Goal: Information Seeking & Learning: Check status

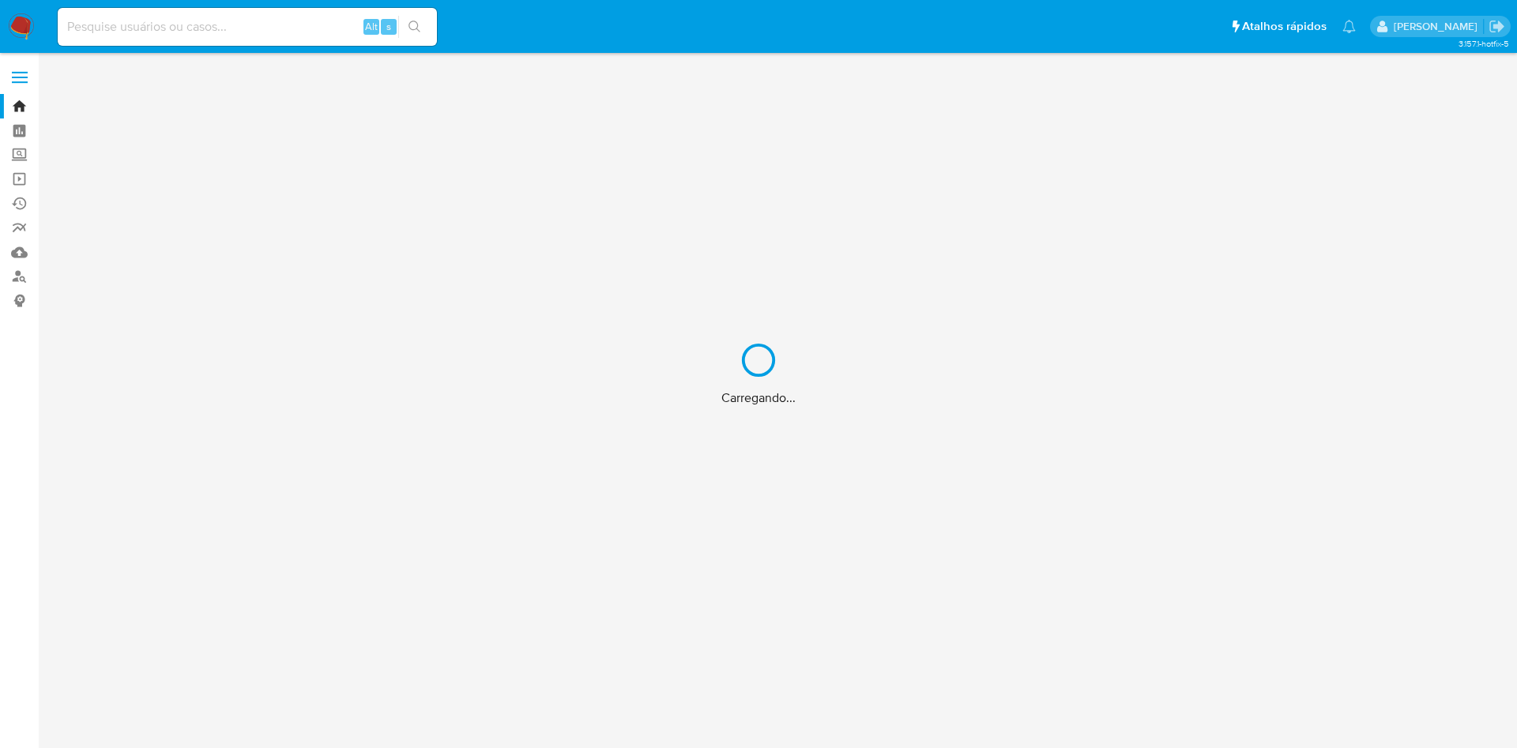
click at [240, 21] on div "Carregando..." at bounding box center [758, 374] width 1517 height 748
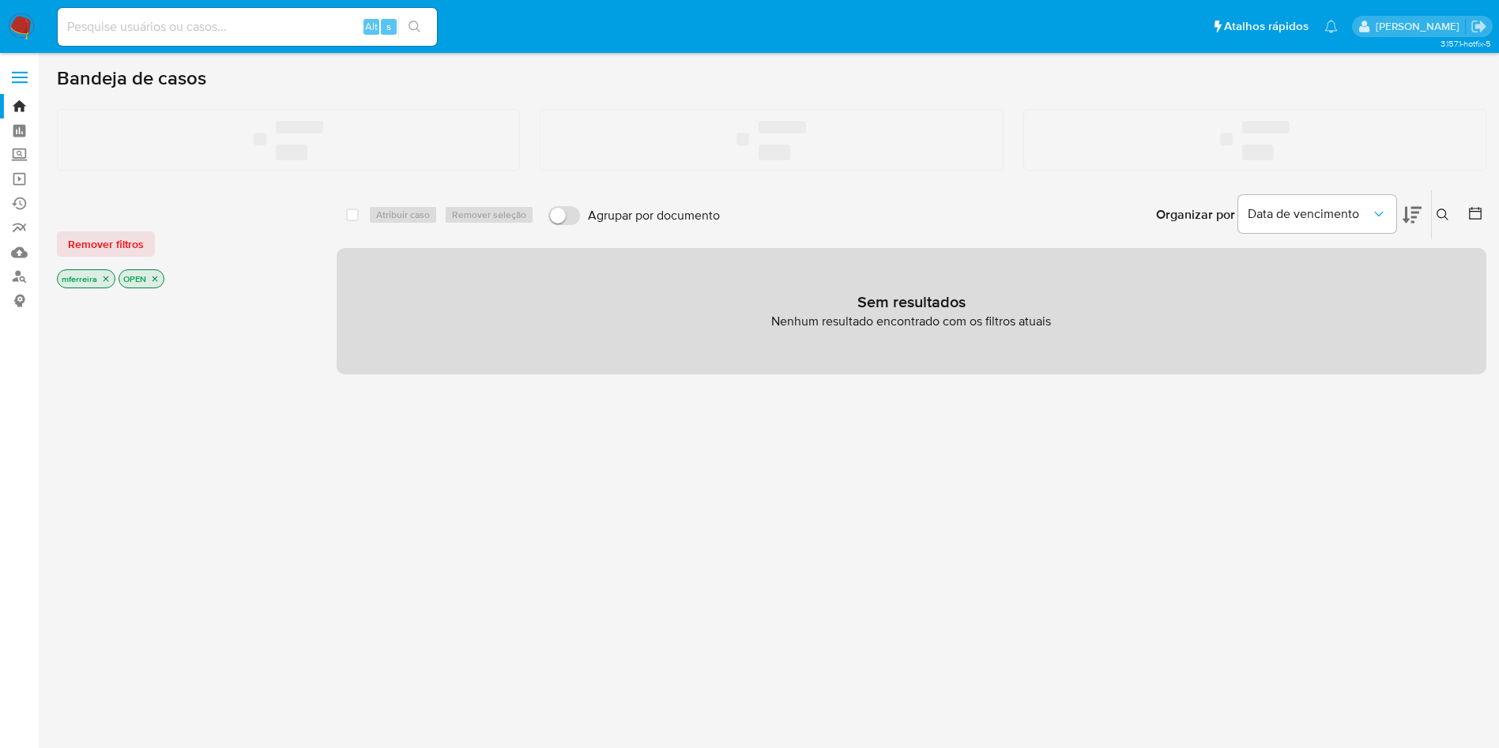
click at [243, 24] on input at bounding box center [247, 27] width 379 height 21
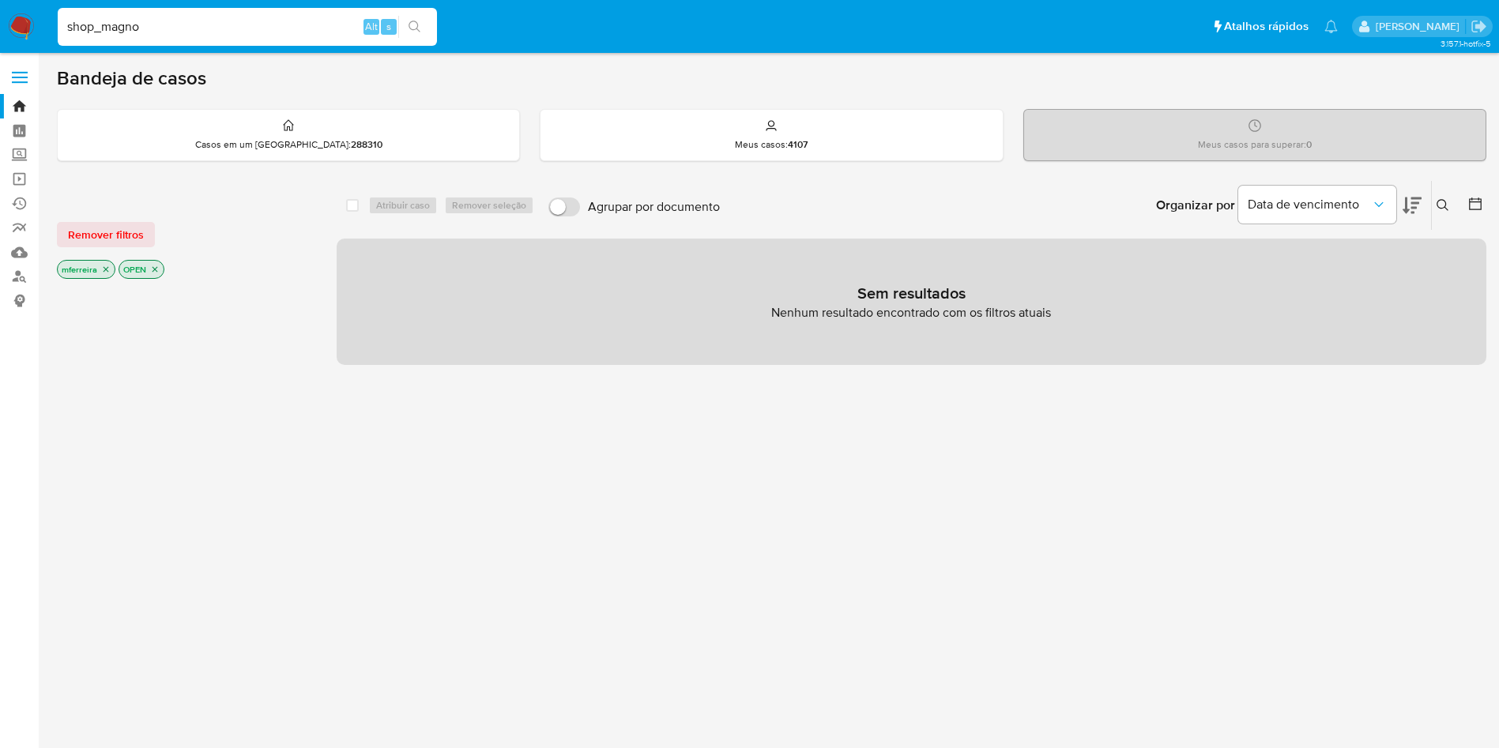
type input "shop_magno"
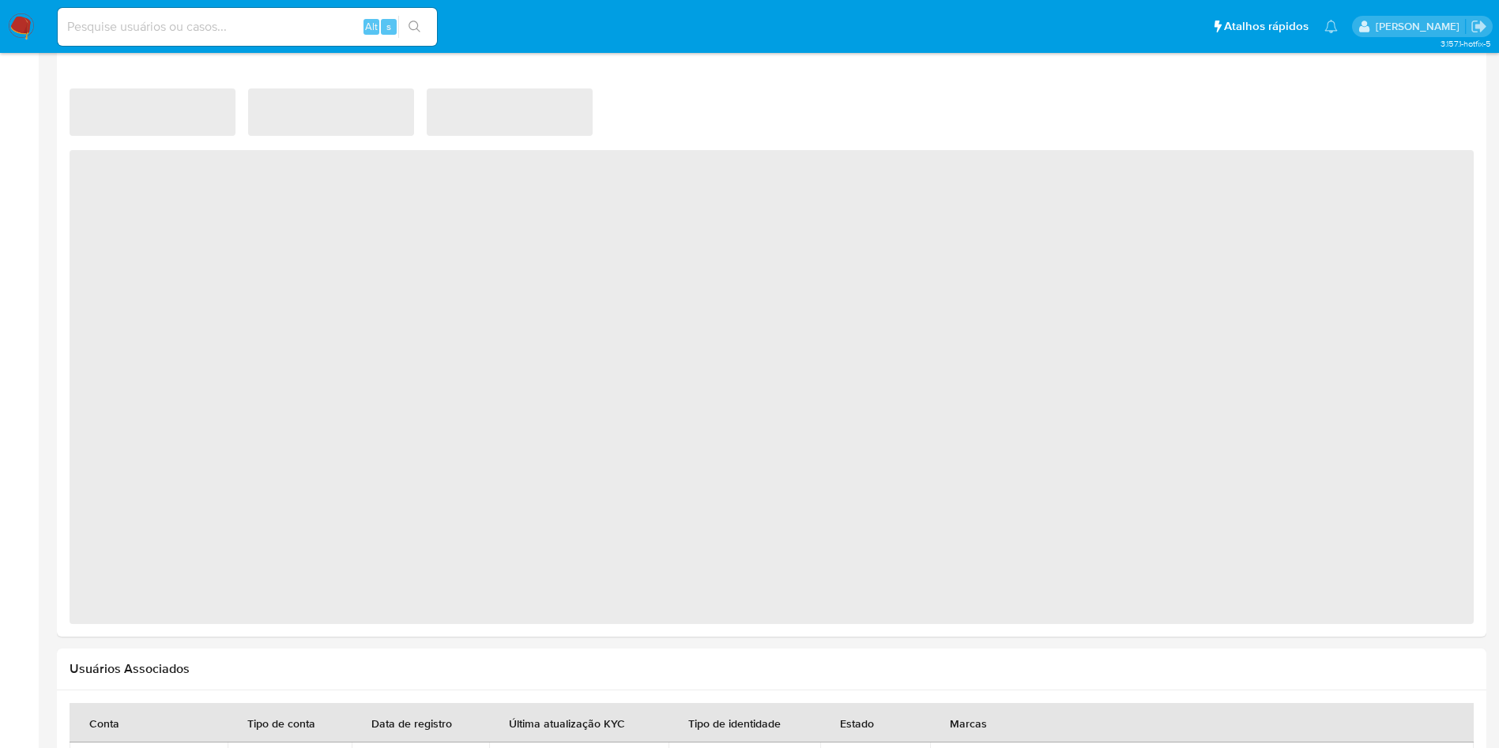
scroll to position [1007, 0]
select select "10"
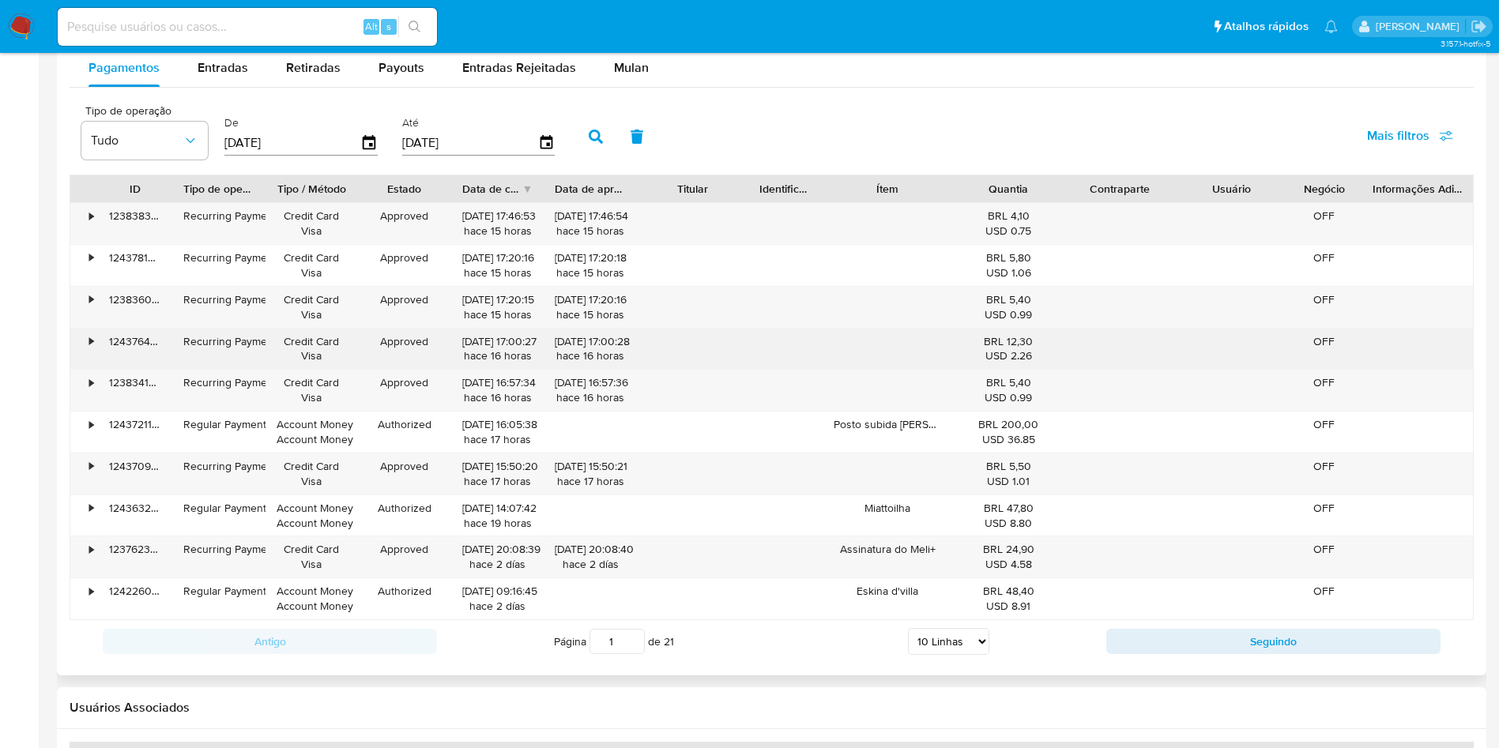
scroll to position [1471, 0]
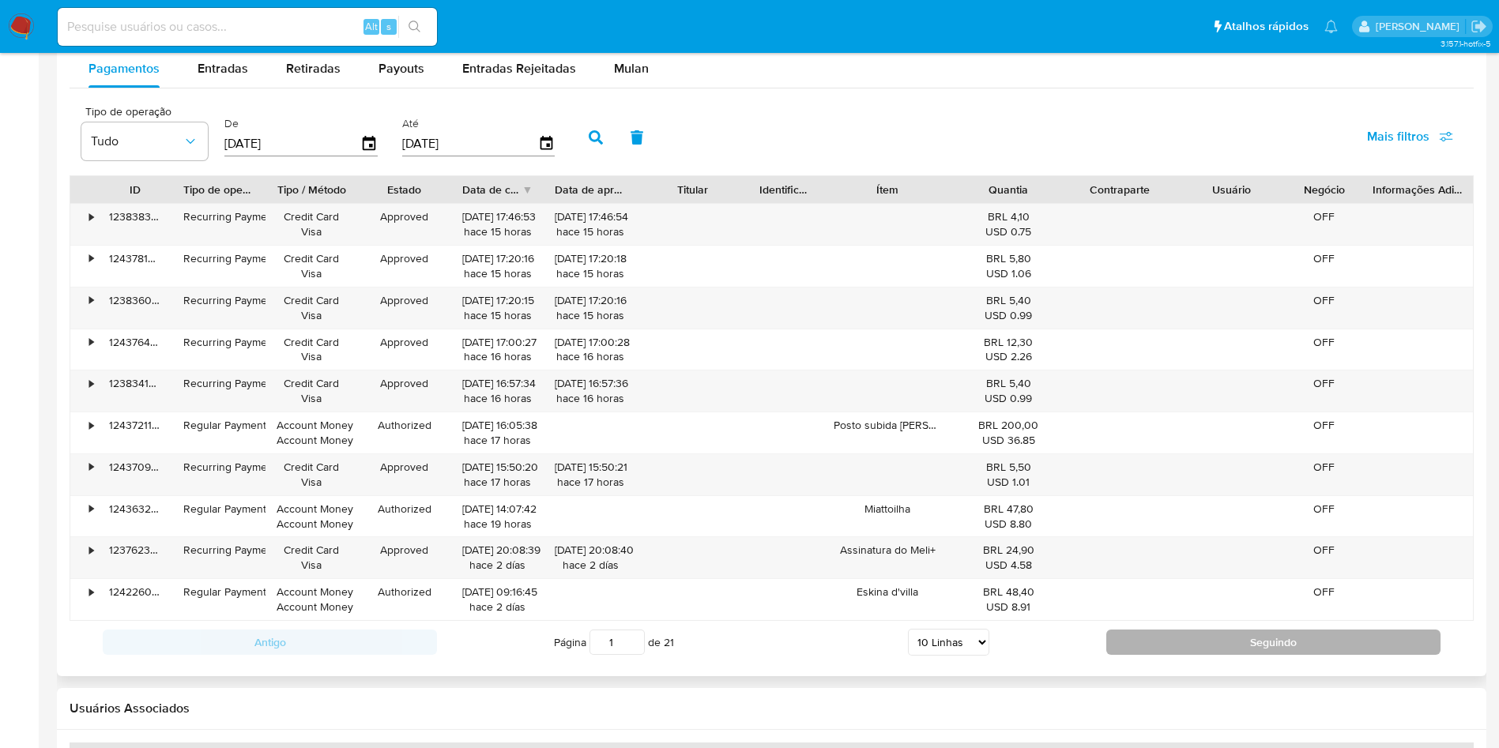
click at [1176, 643] on button "Seguindo" at bounding box center [1273, 642] width 334 height 25
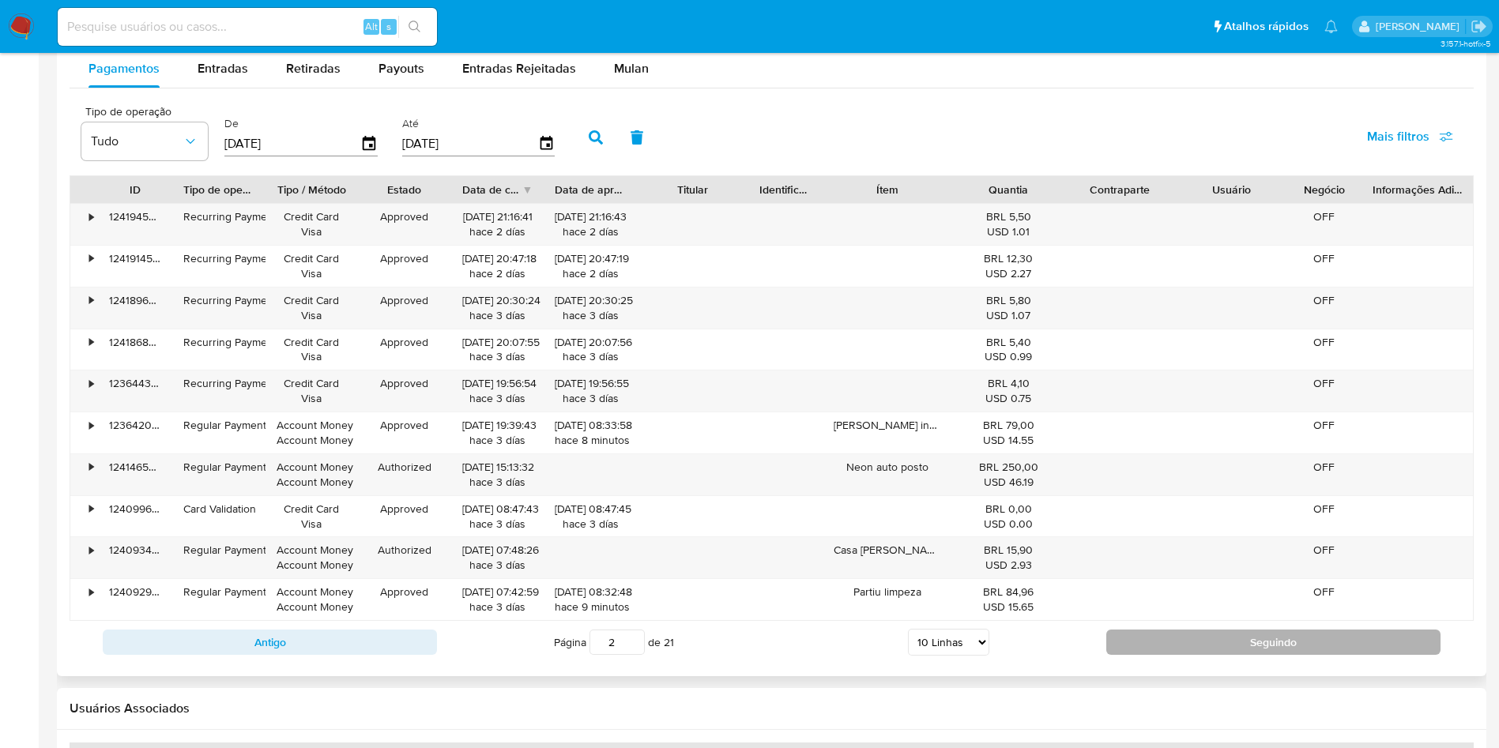
click at [1272, 640] on button "Seguindo" at bounding box center [1273, 642] width 334 height 25
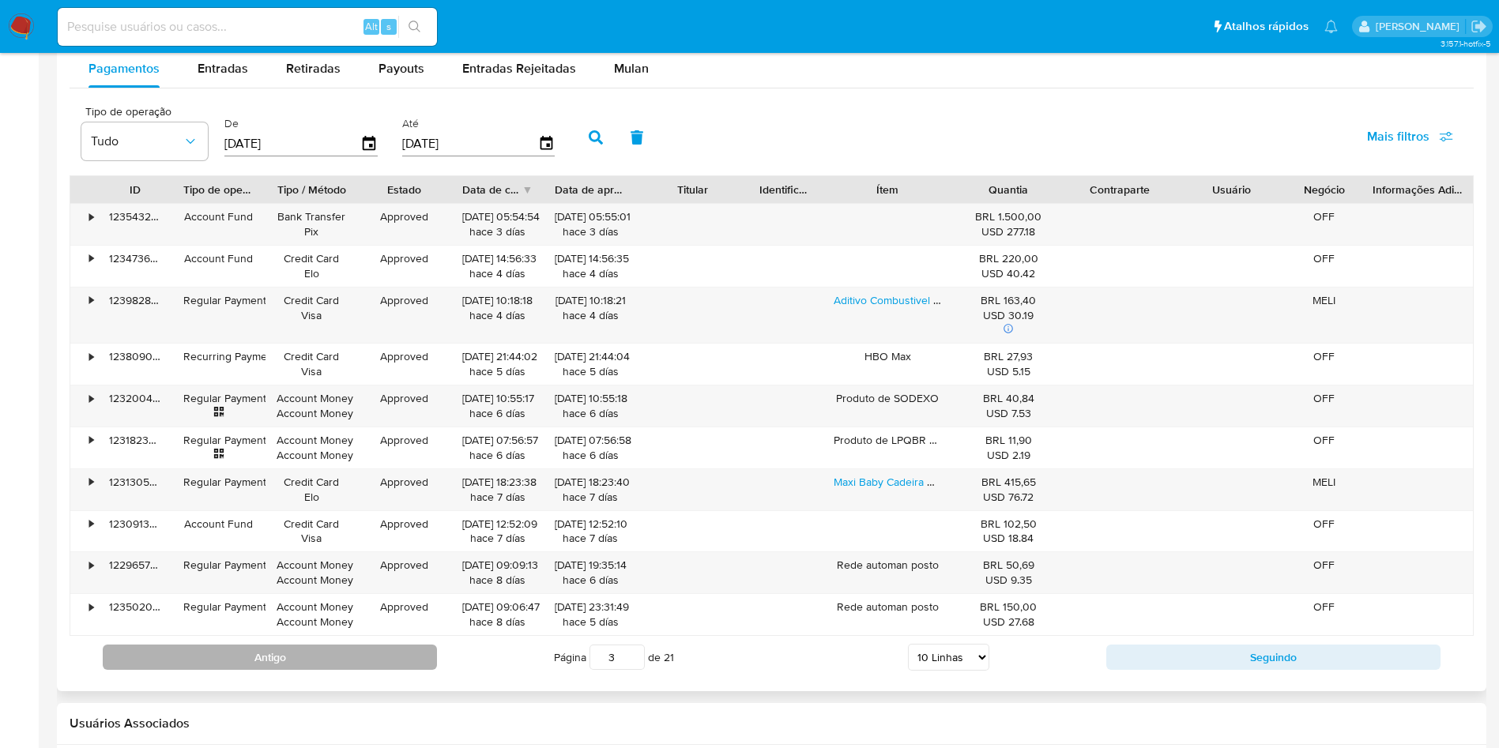
click at [318, 660] on button "Antigo" at bounding box center [270, 657] width 334 height 25
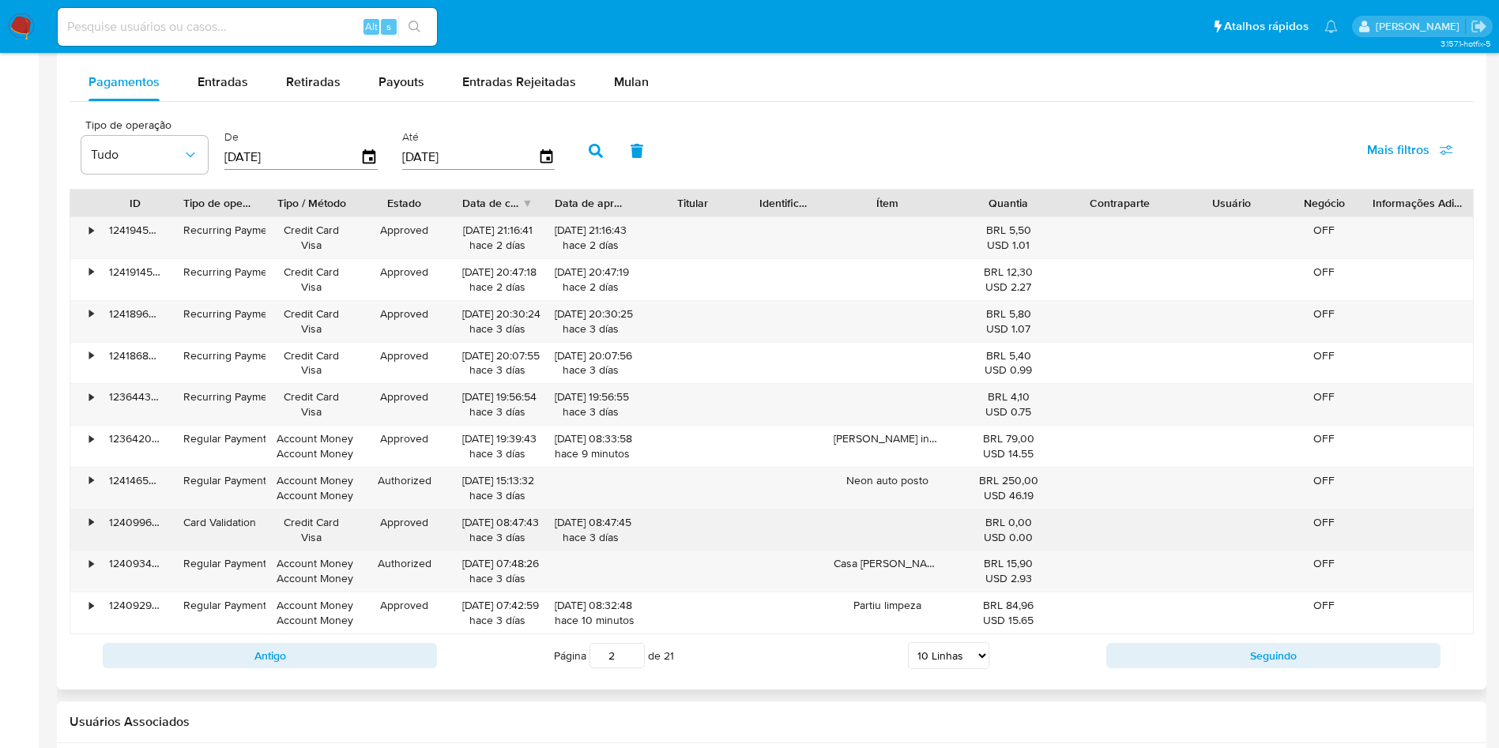
scroll to position [1459, 0]
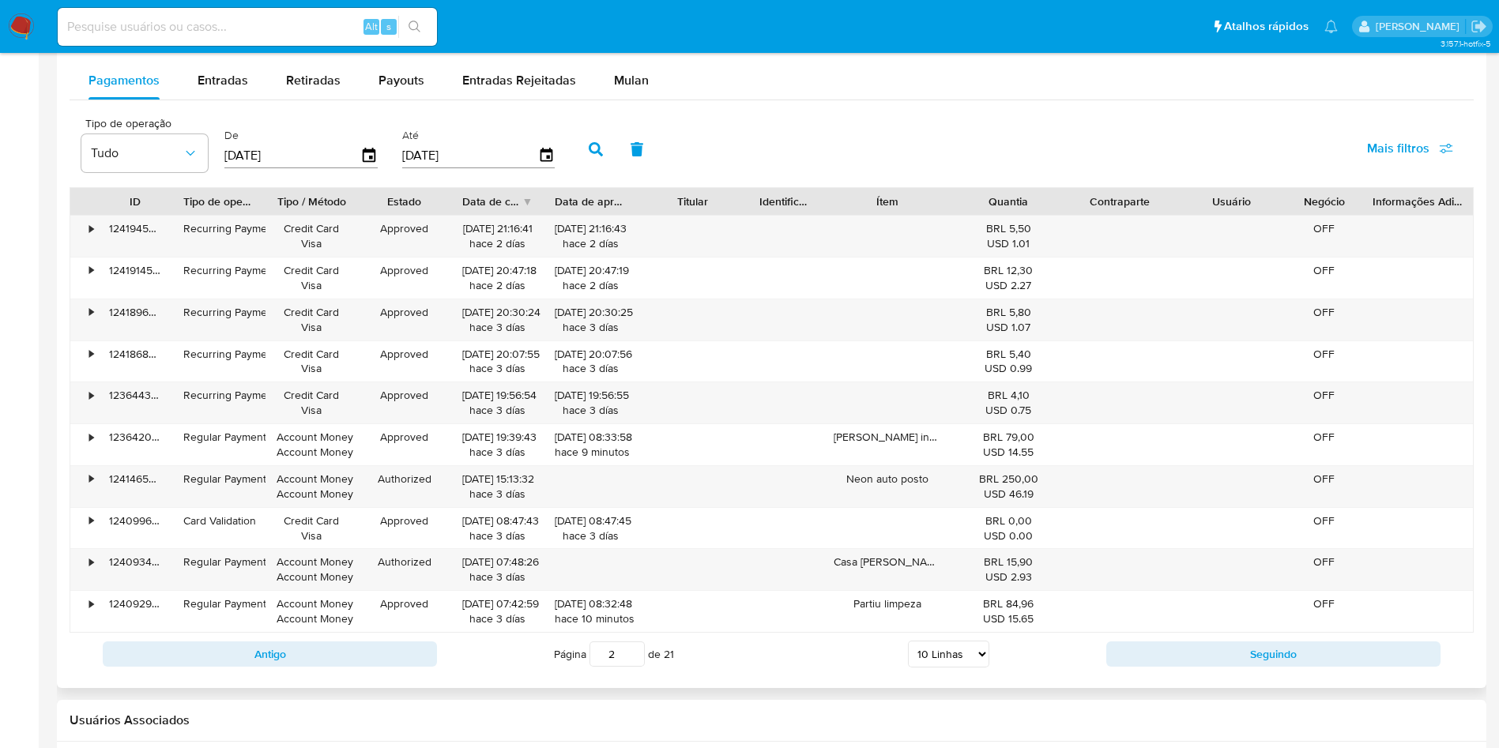
click at [325, 672] on div "Antigo Página 2 de 21 5 Linhas 10 Linhas 20 Linhas 25 Linhas 50 Linhas 100 Linh…" at bounding box center [772, 654] width 1404 height 43
click at [360, 643] on button "Antigo" at bounding box center [270, 654] width 334 height 25
type input "1"
